Goal: Use online tool/utility: Use online tool/utility

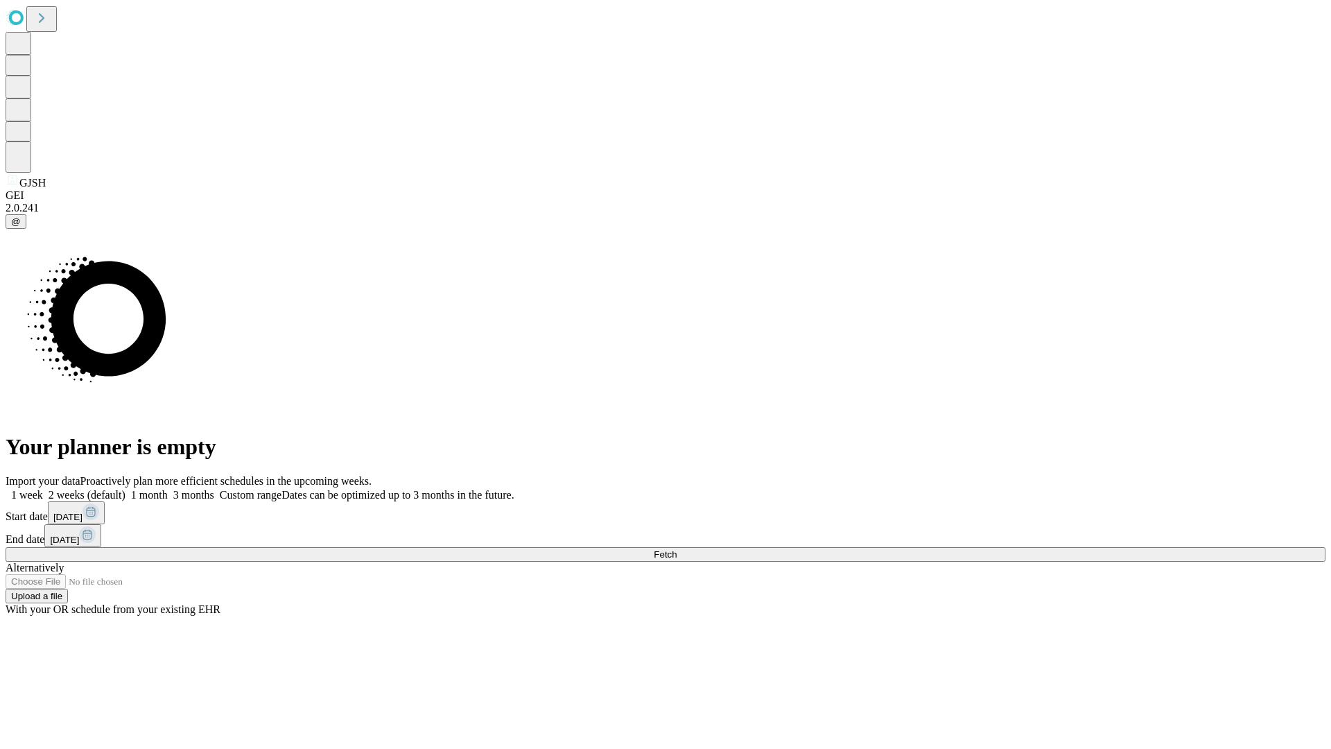
click at [677, 549] on span "Fetch" at bounding box center [665, 554] width 23 height 10
